Goal: Ask a question

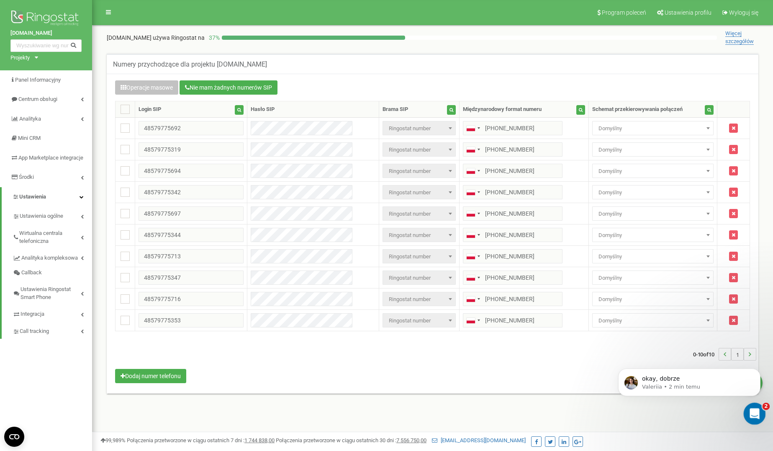
click at [747, 408] on div "Otwórz komunikator Intercom" at bounding box center [753, 412] width 28 height 28
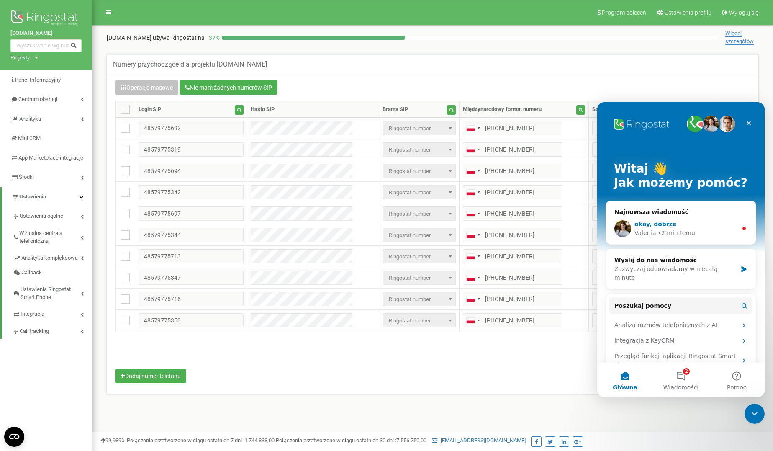
click at [658, 233] on div "• 2 min temu" at bounding box center [676, 232] width 37 height 9
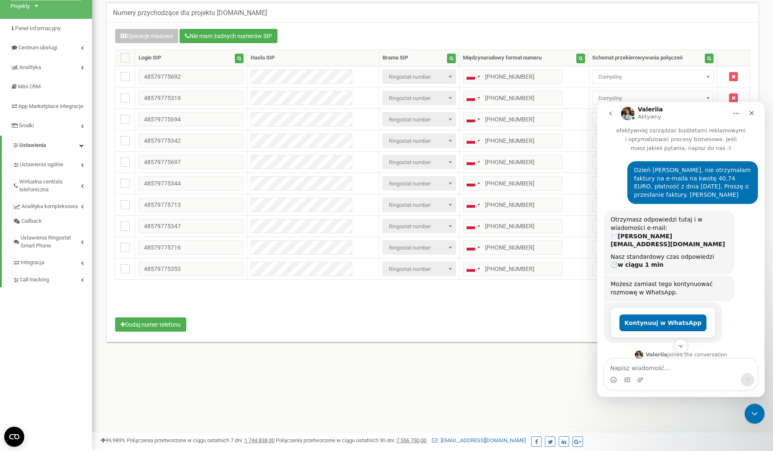
scroll to position [129, 0]
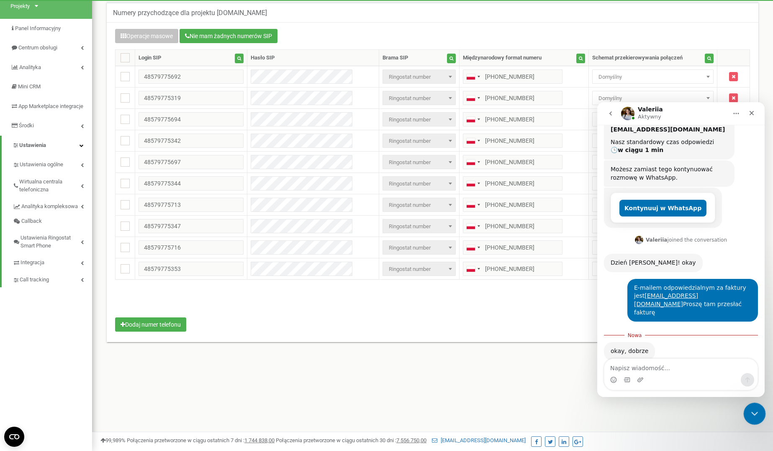
click at [763, 407] on div "Zamknij komunikator Intercom" at bounding box center [753, 412] width 20 height 20
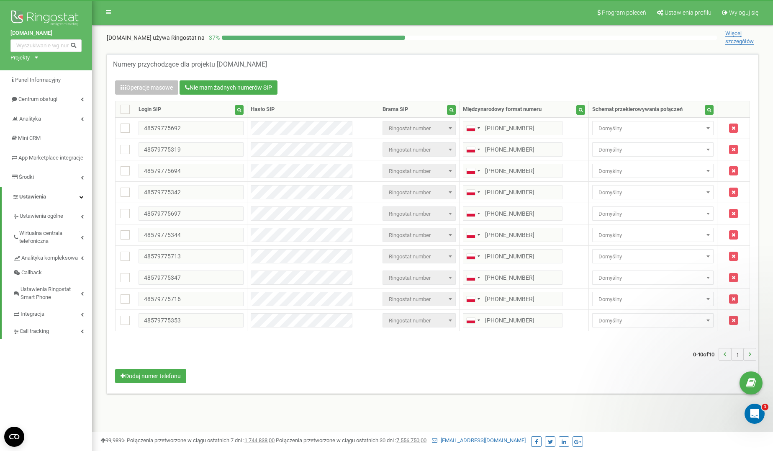
scroll to position [0, 0]
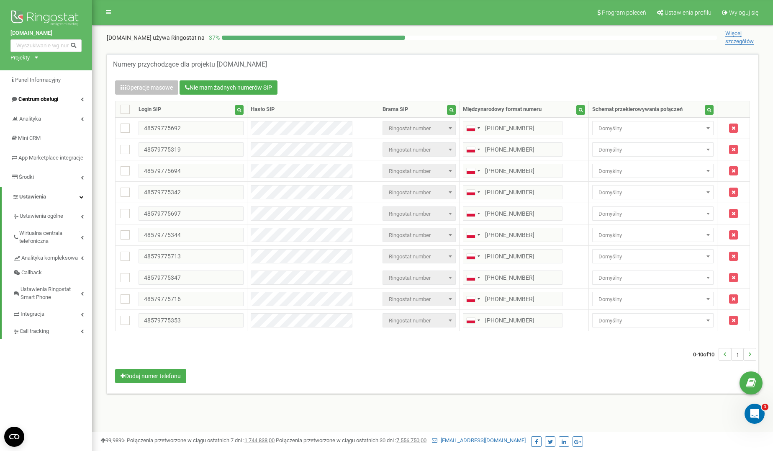
click at [40, 101] on span "Centrum obsługi" at bounding box center [38, 99] width 40 height 6
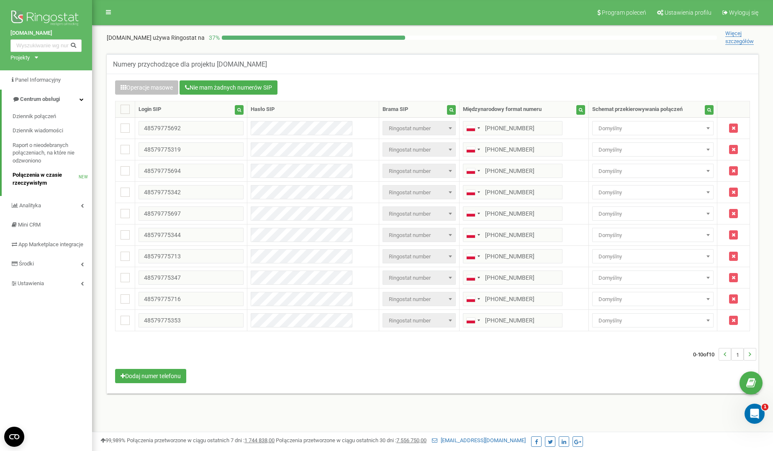
click at [29, 181] on span "Połączenia w czasie rzeczywistym" at bounding box center [46, 178] width 66 height 15
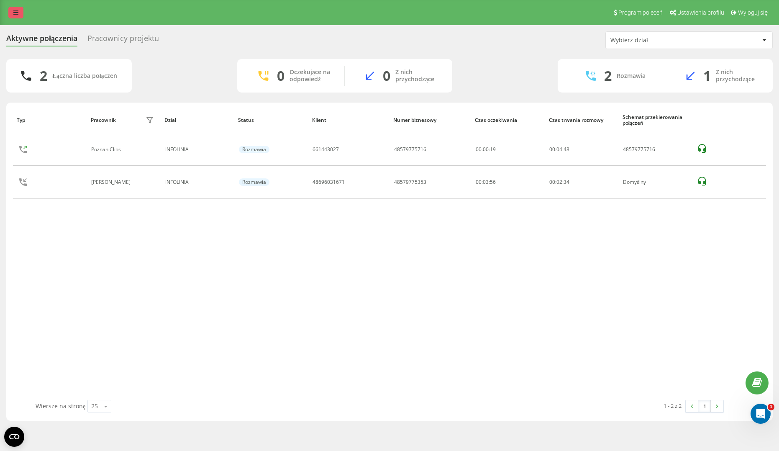
click at [15, 12] on icon at bounding box center [15, 13] width 5 height 6
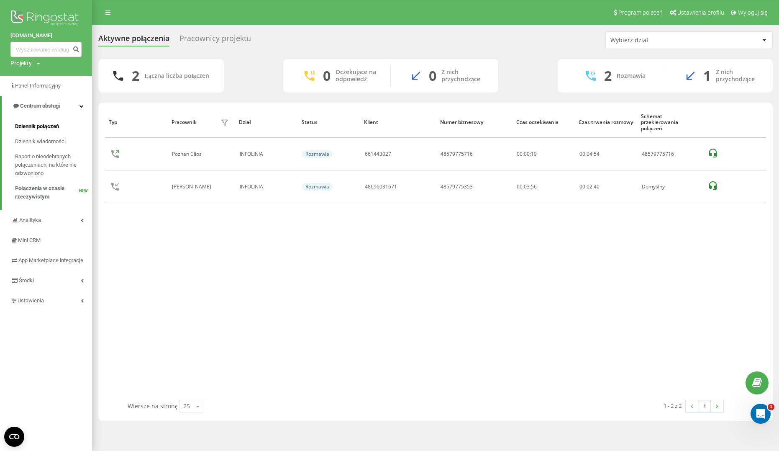
click at [43, 127] on span "Dziennik połączeń" at bounding box center [37, 126] width 44 height 8
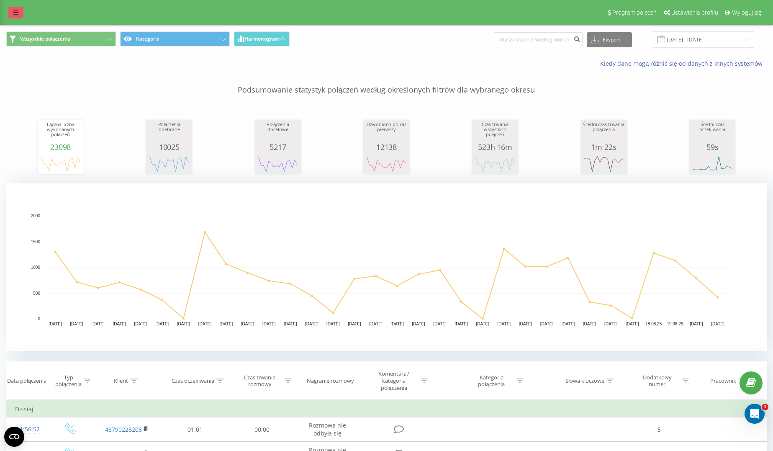
click at [13, 13] on link at bounding box center [15, 13] width 15 height 12
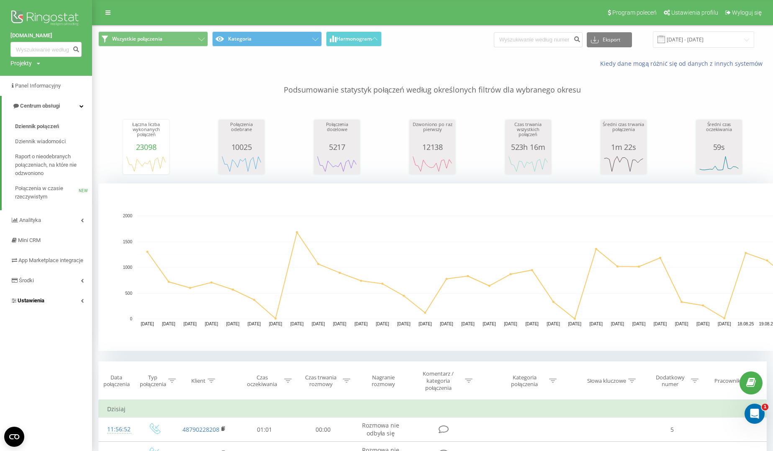
click at [31, 298] on span "Ustawienia" at bounding box center [27, 300] width 34 height 8
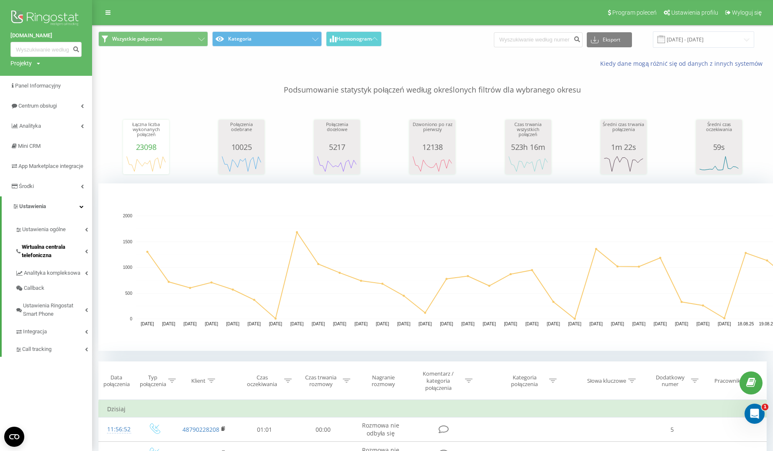
click at [41, 254] on span "Wirtualna centrala telefoniczna" at bounding box center [53, 251] width 63 height 17
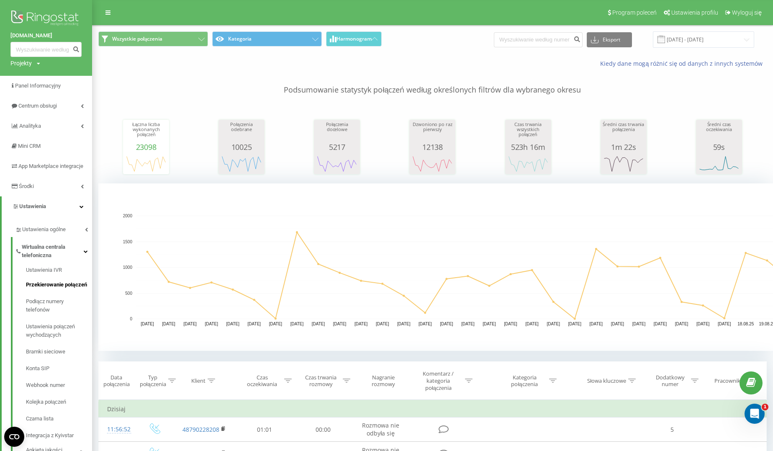
click at [48, 285] on span "Przekierowanie połączeń" at bounding box center [56, 284] width 61 height 8
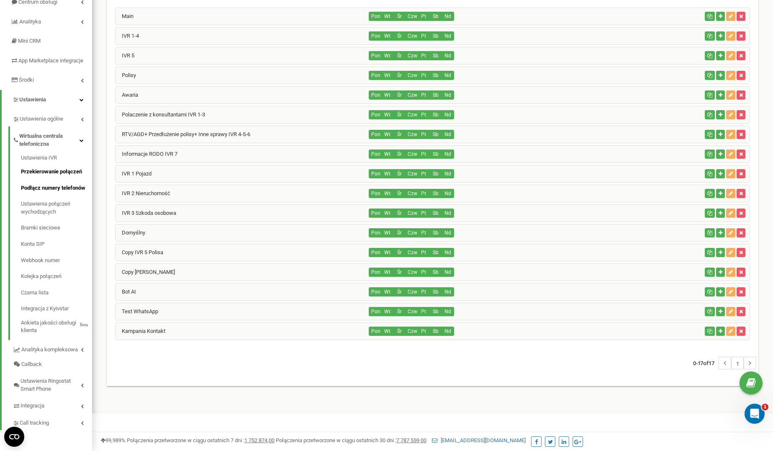
click at [56, 191] on link "Podłącz numery telefonów" at bounding box center [56, 188] width 71 height 16
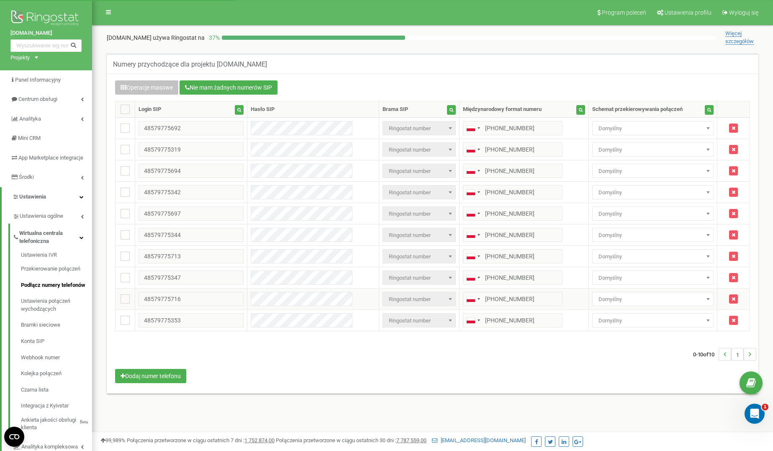
click at [611, 294] on span "Domyślny" at bounding box center [652, 299] width 115 height 12
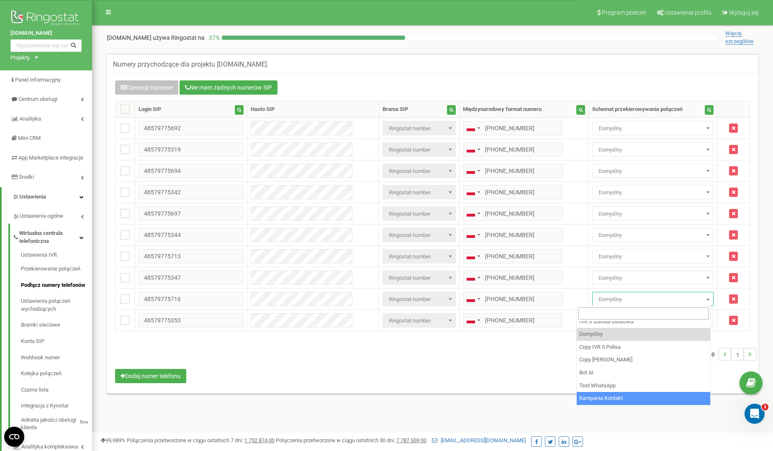
select select "262971"
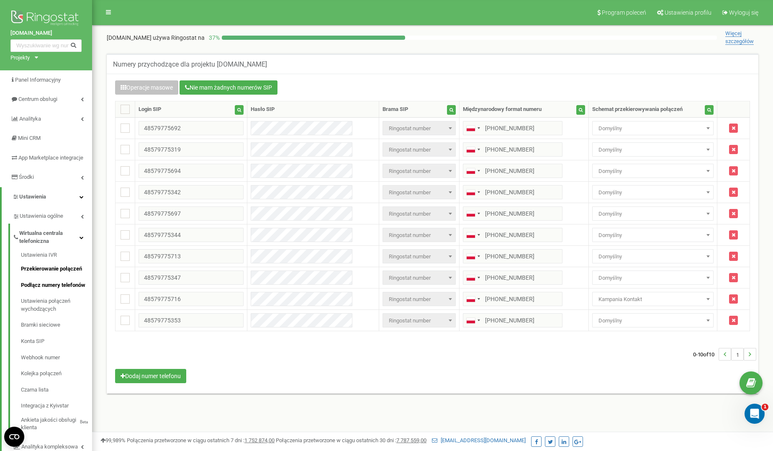
click at [41, 272] on link "Przekierowanie połączeń" at bounding box center [56, 269] width 71 height 16
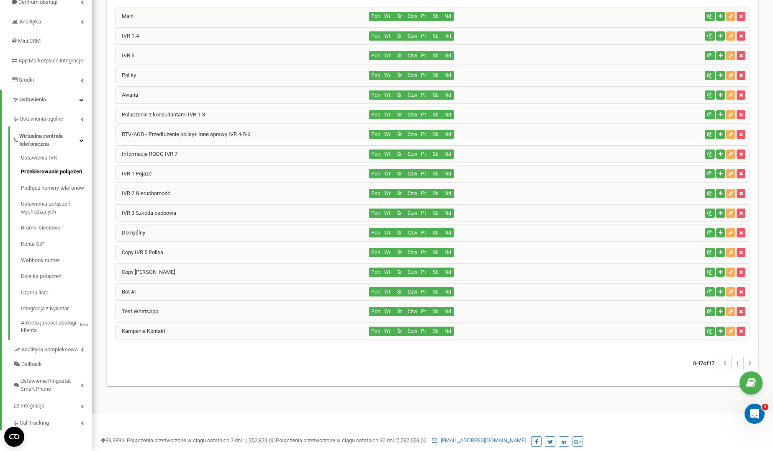
click at [206, 332] on div "Kampania Kontakt" at bounding box center [242, 331] width 254 height 17
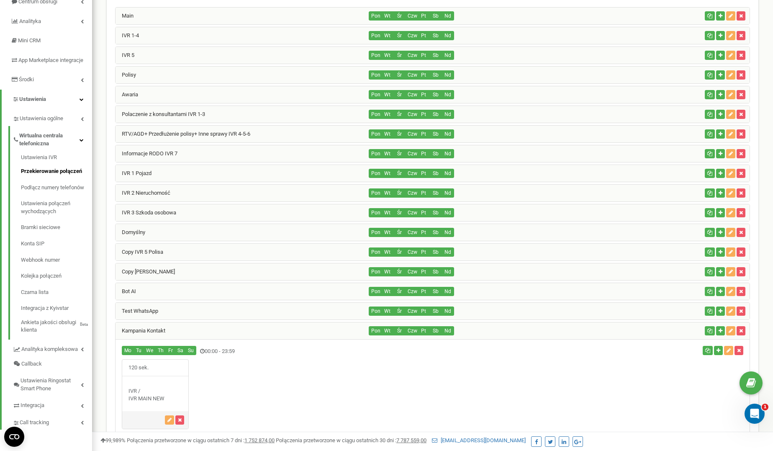
scroll to position [156, 0]
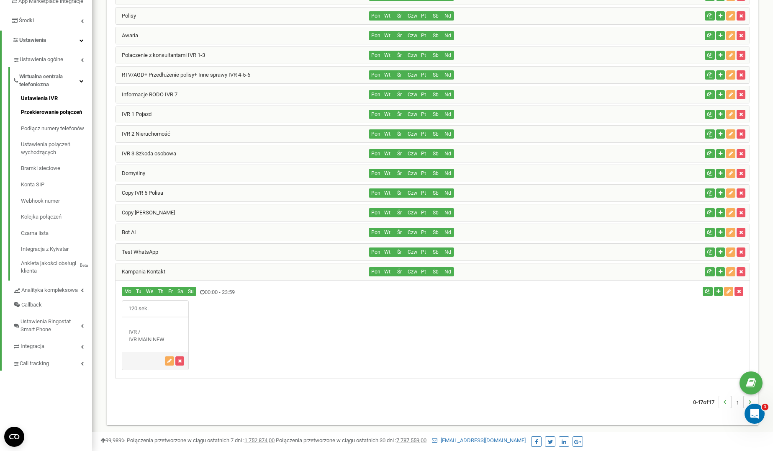
click at [48, 102] on link "Ustawienia IVR" at bounding box center [56, 100] width 71 height 10
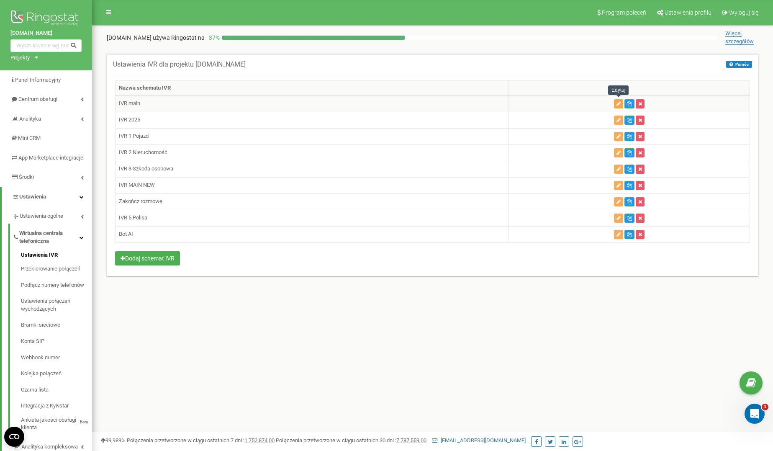
click at [615, 103] on button "button" at bounding box center [618, 103] width 9 height 9
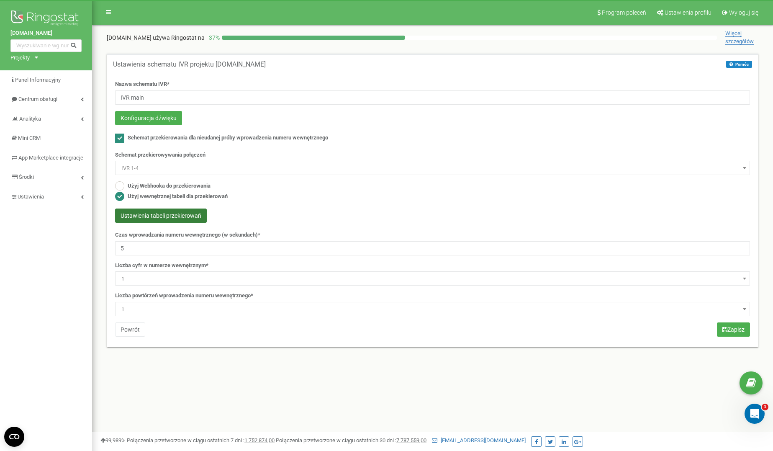
click at [167, 208] on button "Ustawienia tabeli przekierowań" at bounding box center [161, 215] width 92 height 14
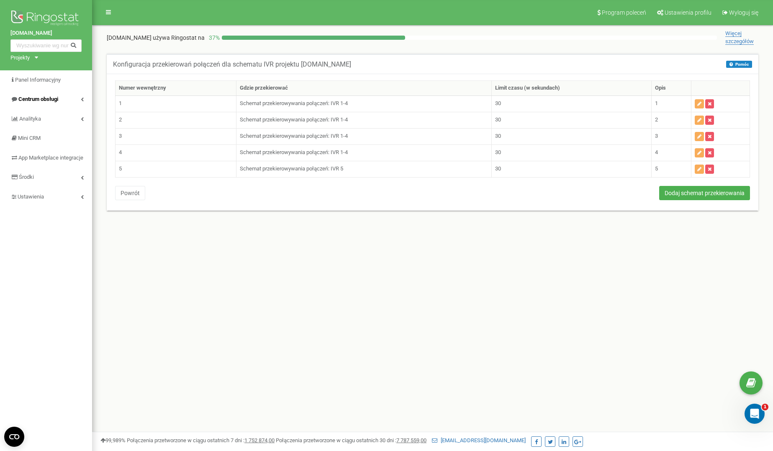
click at [33, 101] on span "Centrum obsługi" at bounding box center [38, 99] width 40 height 6
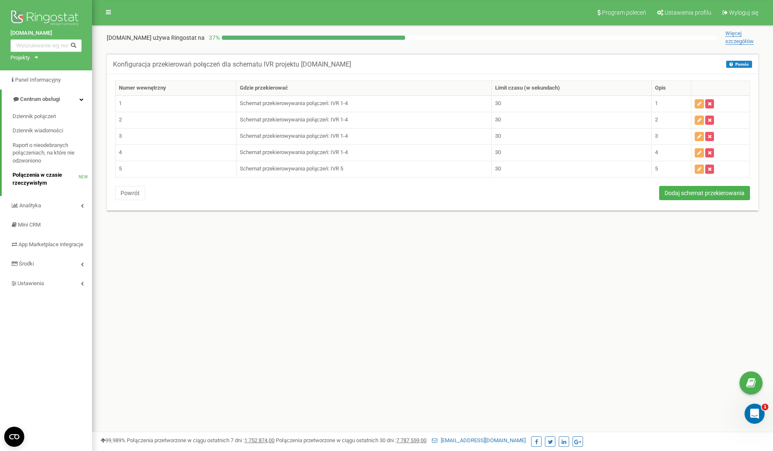
click at [40, 181] on span "Połączenia w czasie rzeczywistym" at bounding box center [46, 178] width 66 height 15
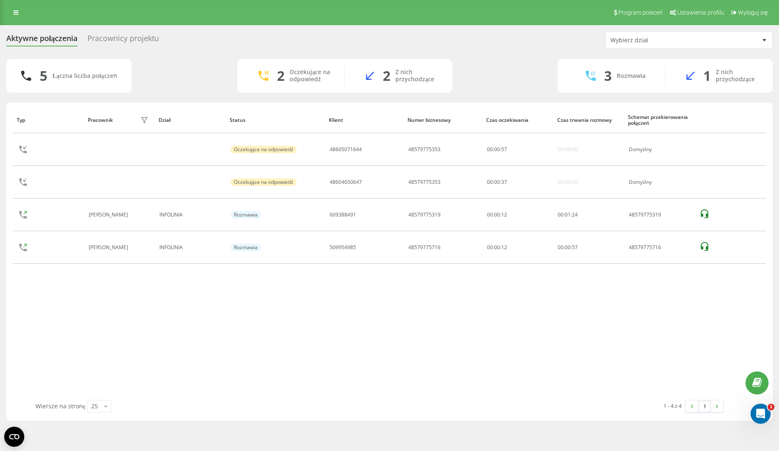
click at [53, 0] on html "[DOMAIN_NAME] Projekty [DOMAIN_NAME] Panel Informacyjny Centrum obsługi Dzienni…" at bounding box center [389, 225] width 779 height 451
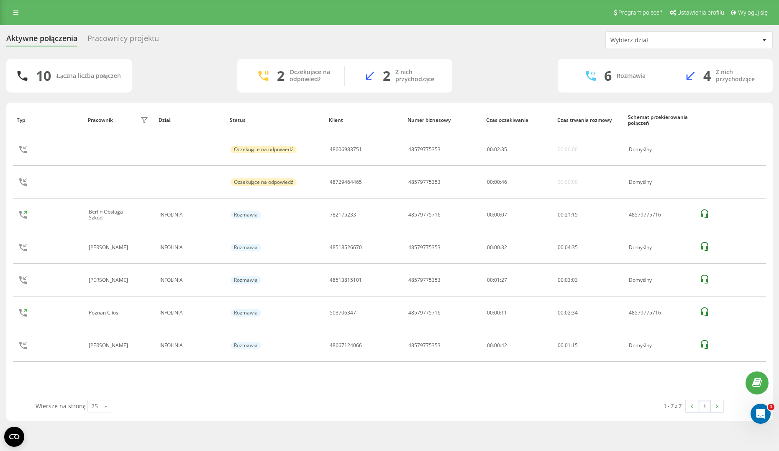
click at [168, 0] on div "Program poleceń Ustawienia profilu Wyloguj się" at bounding box center [389, 12] width 779 height 25
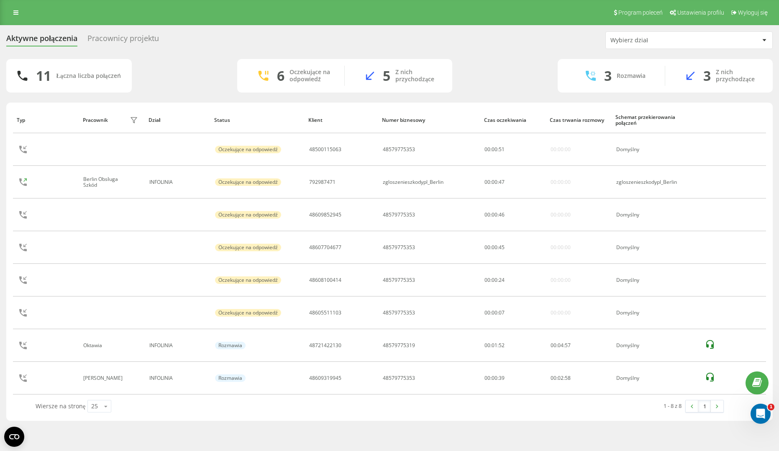
click at [119, 31] on div "Aktywne połączenia Pracownicy projektu Wybierz dział" at bounding box center [389, 40] width 767 height 18
click at [125, 39] on div "Pracownicy projektu" at bounding box center [123, 40] width 72 height 13
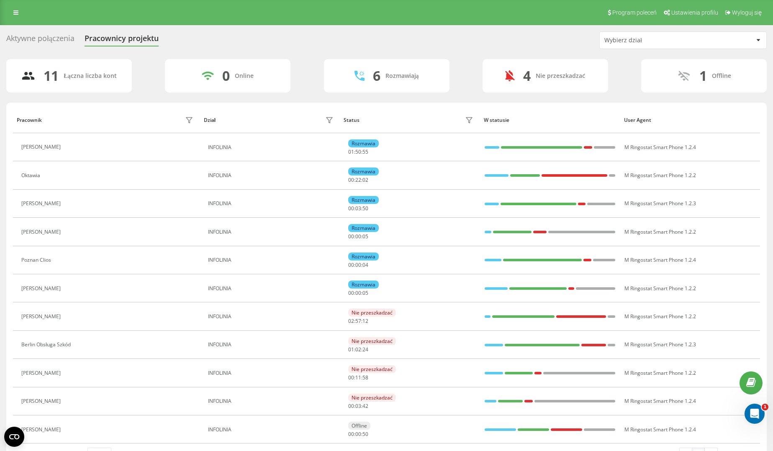
click at [62, 42] on div "Aktywne połączenia" at bounding box center [40, 40] width 68 height 13
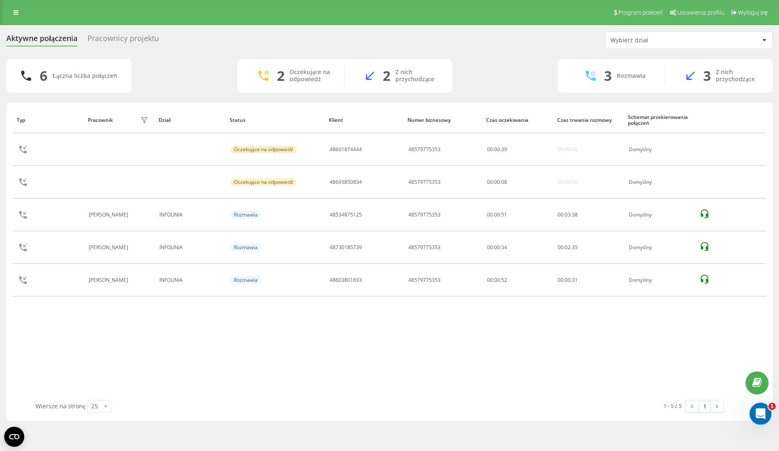
click at [758, 405] on div "Otwórz komunikator Intercom" at bounding box center [760, 412] width 28 height 28
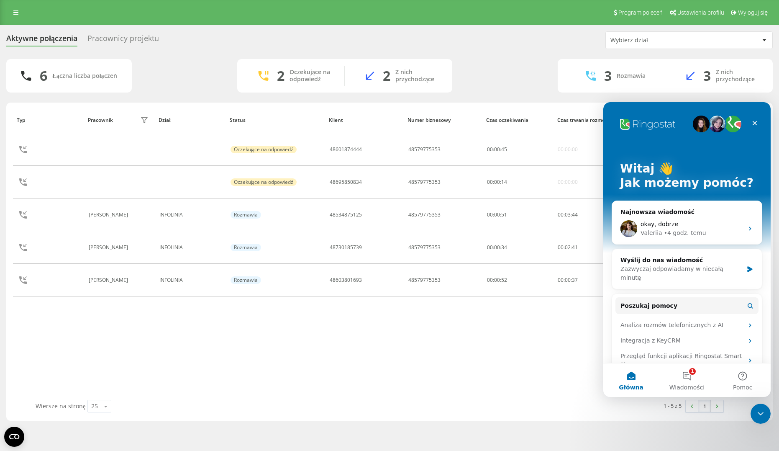
click at [196, 63] on div "6 Łączna liczba połączeń 2 Oczekujące na odpowiedź 2 Z nich przychodzące 3 Rozm…" at bounding box center [389, 75] width 767 height 33
click at [684, 374] on button "1 Wiadomości" at bounding box center [687, 379] width 56 height 33
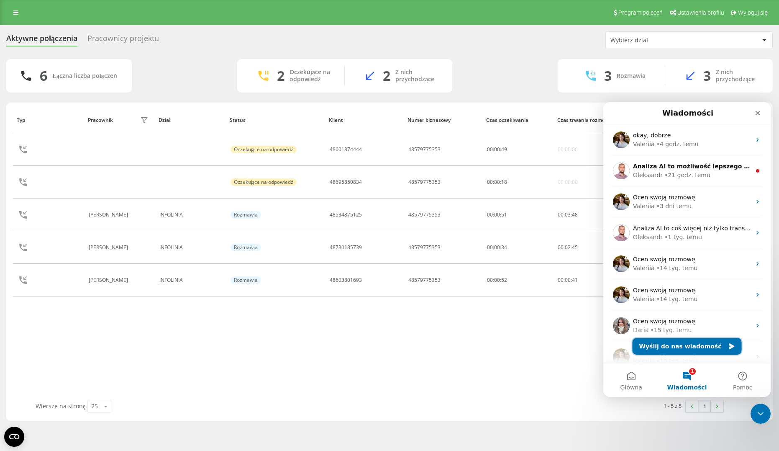
click at [686, 350] on button "Wyślij do nas wiadomość" at bounding box center [687, 346] width 109 height 17
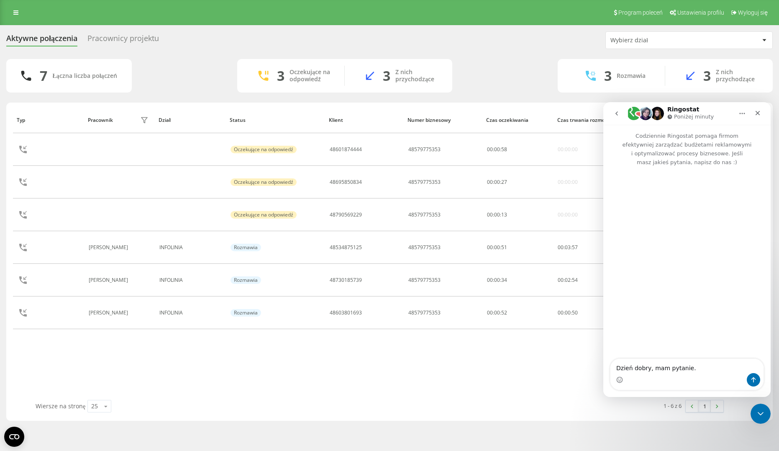
type textarea "Dzień dobry, mam pytanie."
click at [384, 377] on div "Typ Pracownik filtra Dział Status Klient Numer biznesowy Czas oczekiwania Czas …" at bounding box center [389, 253] width 753 height 293
click at [758, 400] on div "Typ Pracownik filtra Dział Status Klient Numer biznesowy Czas oczekiwania Czas …" at bounding box center [389, 262] width 767 height 318
click at [761, 415] on icon "Zamknij komunikator Intercom" at bounding box center [759, 412] width 10 height 10
